Goal: Find contact information: Find contact information

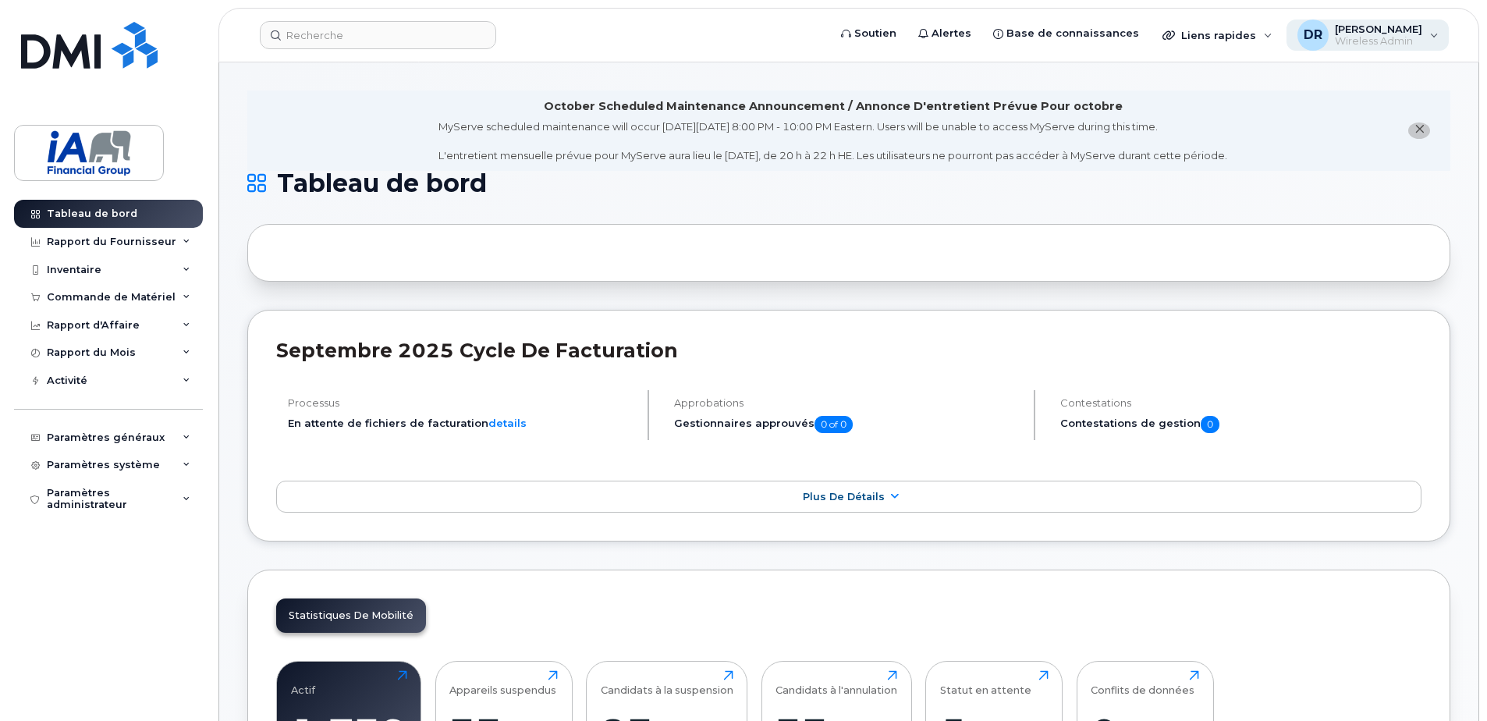
click at [1421, 30] on span "[PERSON_NAME]" at bounding box center [1378, 29] width 87 height 12
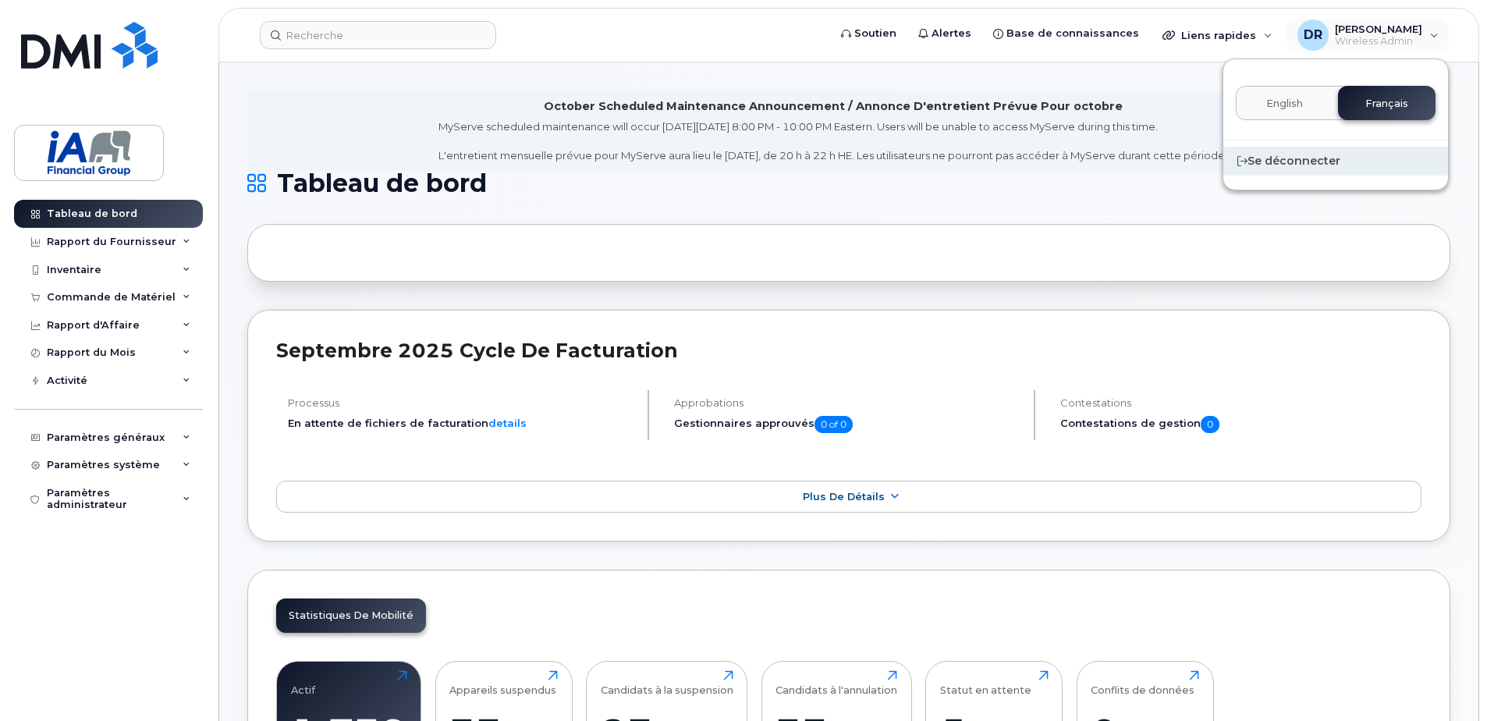
click at [1284, 158] on div "Se déconnecter" at bounding box center [1335, 161] width 225 height 29
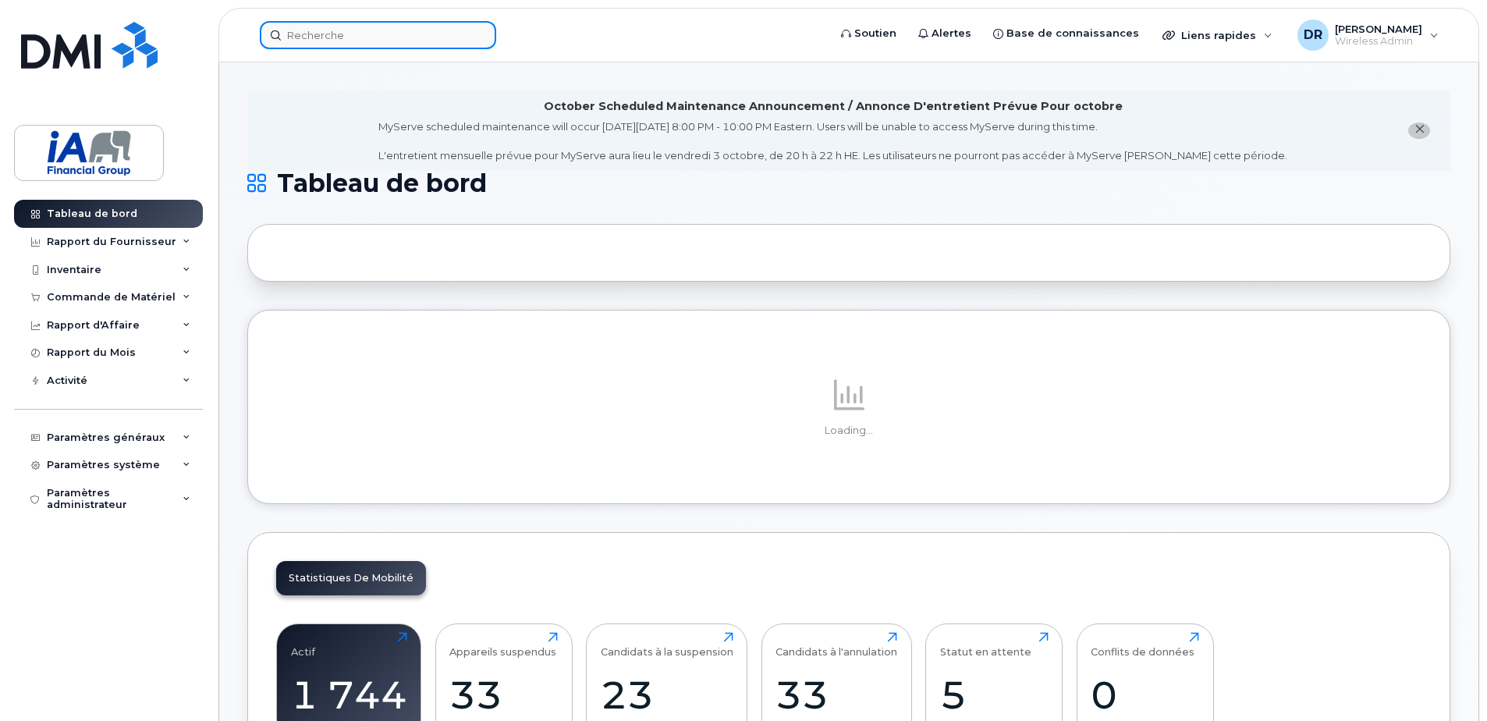
click at [321, 34] on input at bounding box center [378, 35] width 236 height 28
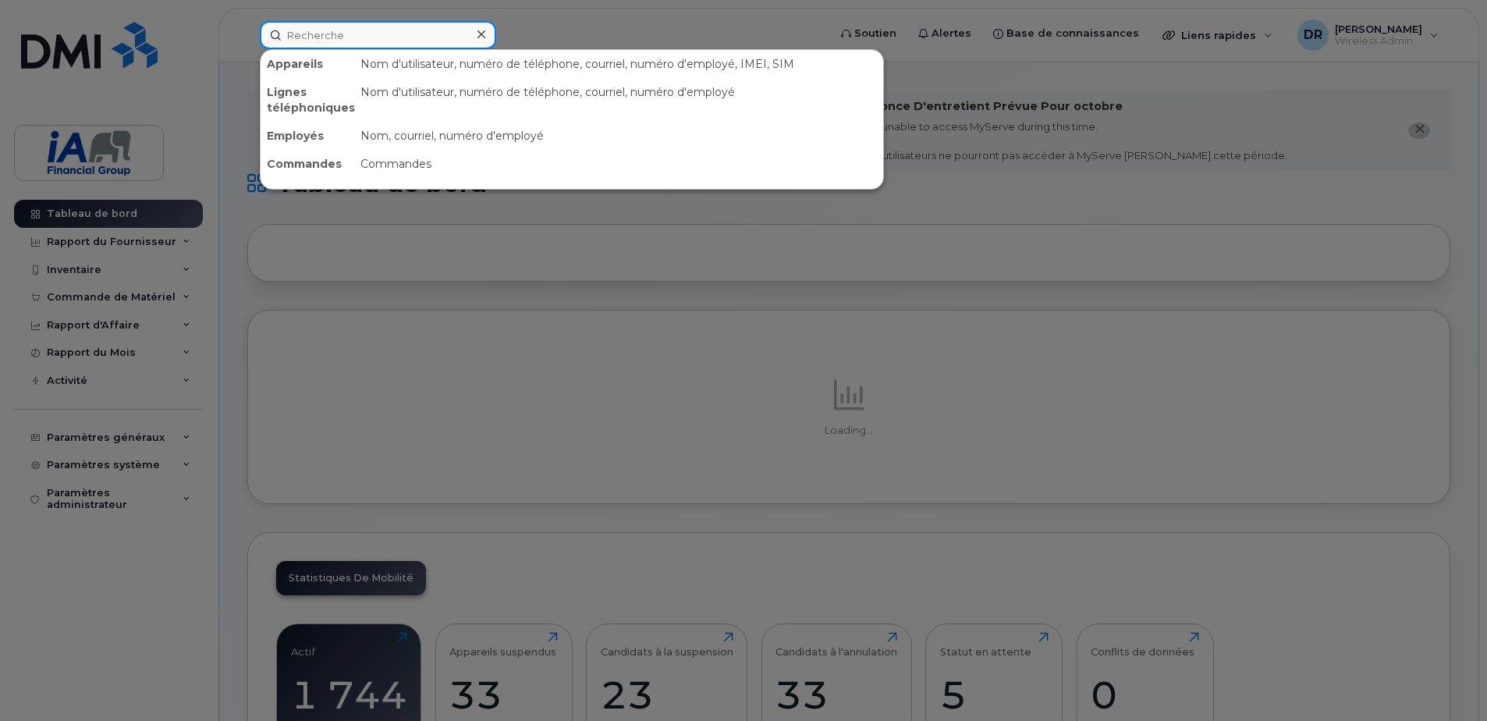
paste input "[PERSON_NAME]"
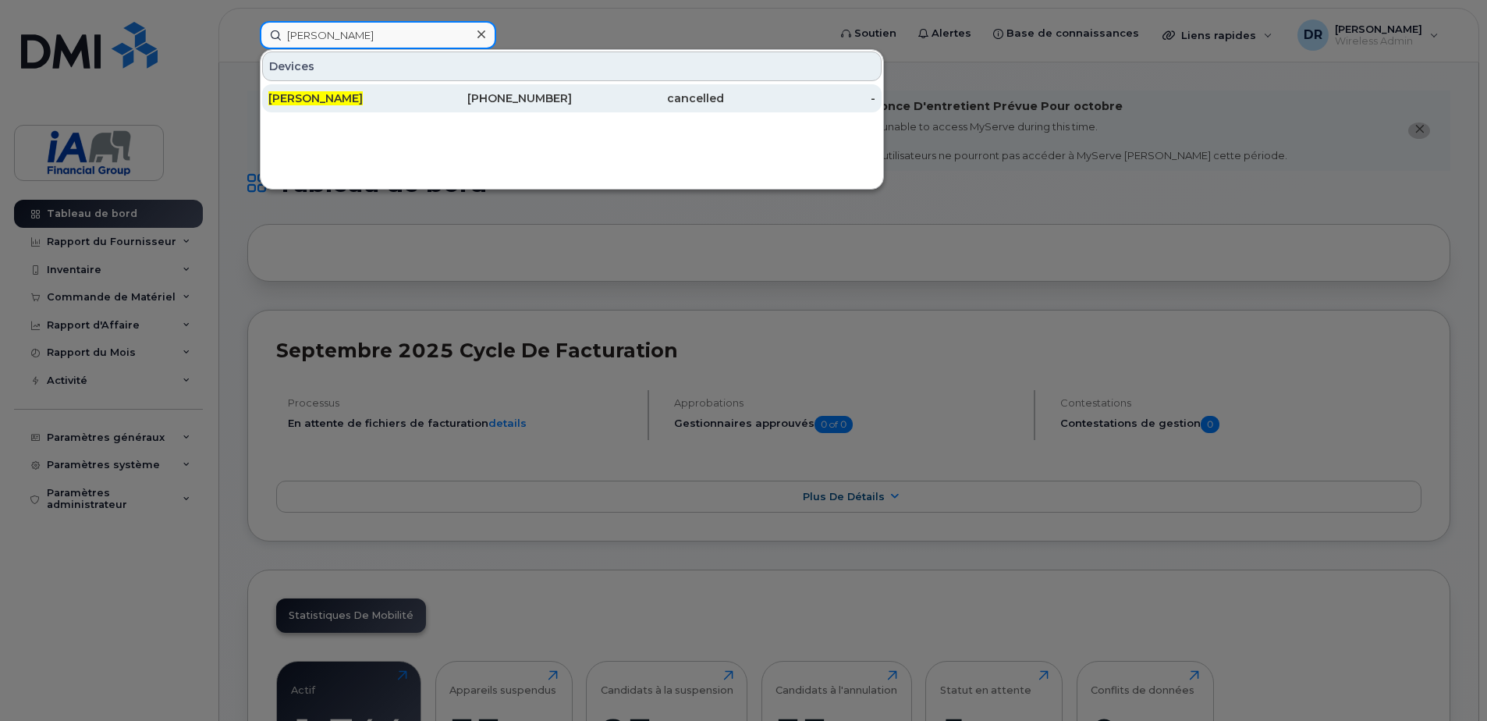
type input "[PERSON_NAME]"
click at [378, 98] on div "[PERSON_NAME]" at bounding box center [344, 98] width 152 height 16
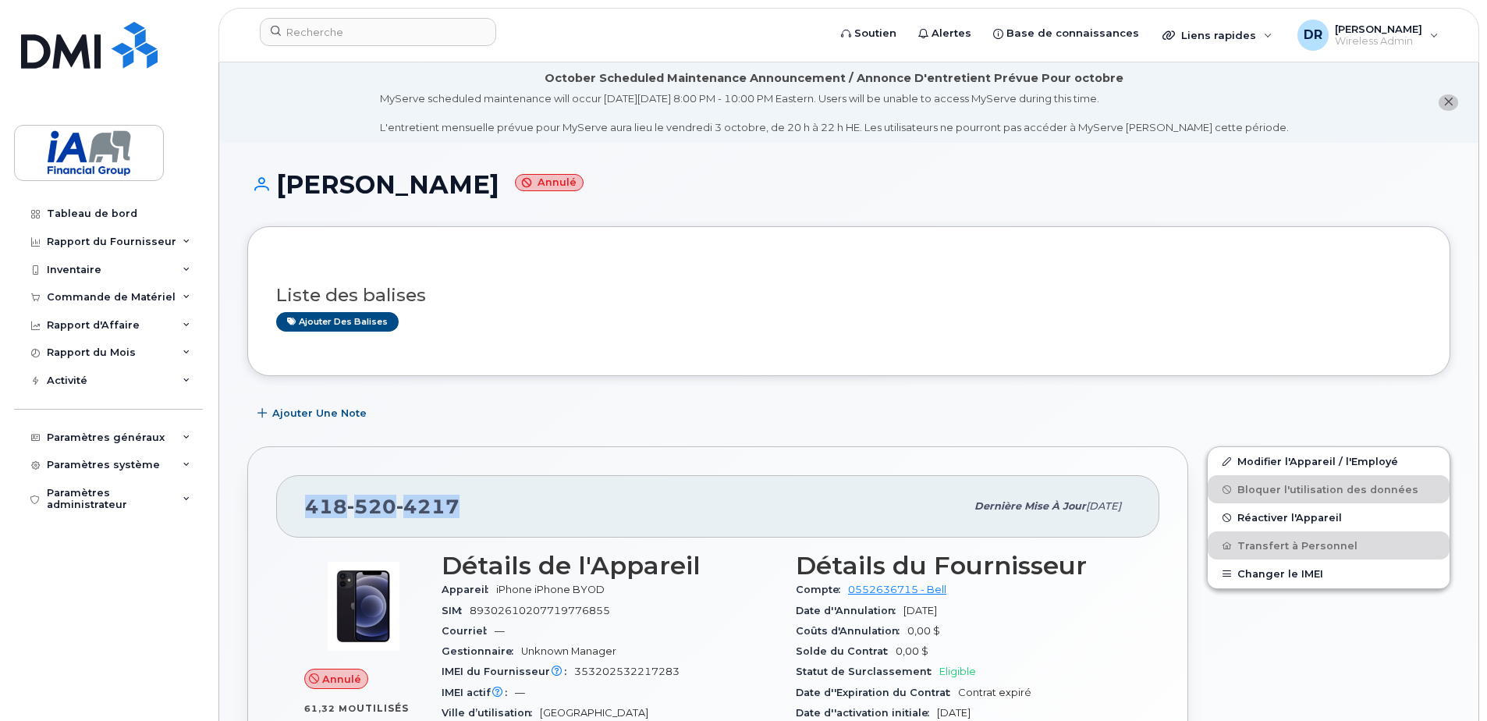
drag, startPoint x: 308, startPoint y: 509, endPoint x: 469, endPoint y: 508, distance: 160.7
click at [469, 508] on div "418 520 4217" at bounding box center [635, 506] width 660 height 33
drag, startPoint x: 469, startPoint y: 508, endPoint x: 423, endPoint y: 512, distance: 46.2
copy span "418 520 4217"
